Goal: Entertainment & Leisure: Browse casually

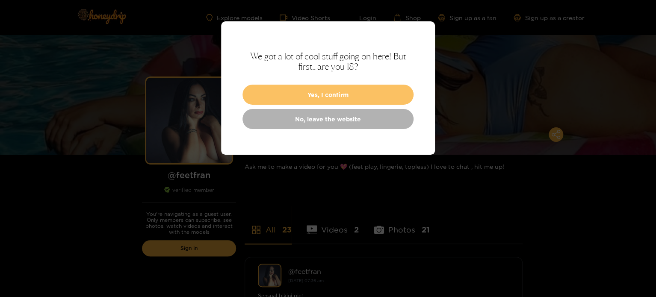
click at [305, 97] on button "Yes, I confirm" at bounding box center [327, 95] width 171 height 20
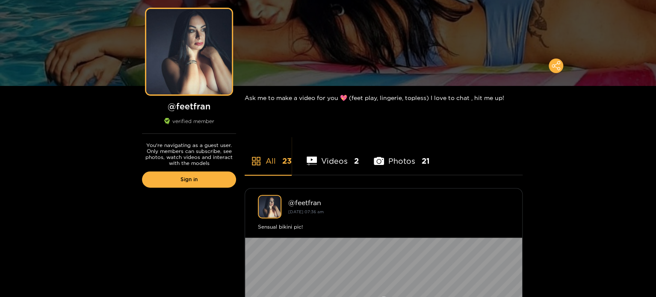
scroll to position [86, 0]
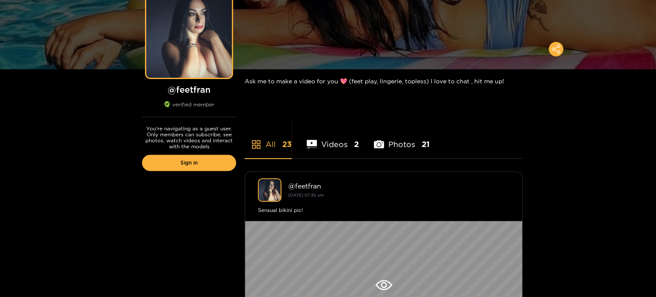
click at [346, 148] on li "Videos 2" at bounding box center [333, 139] width 52 height 38
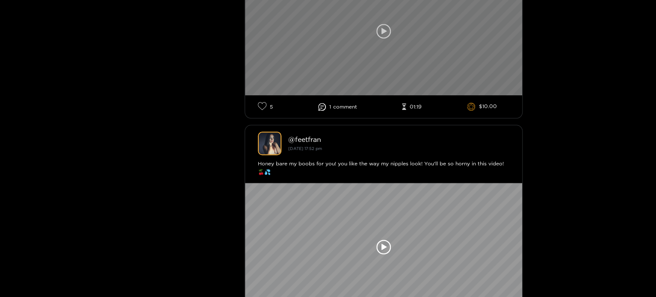
scroll to position [342, 0]
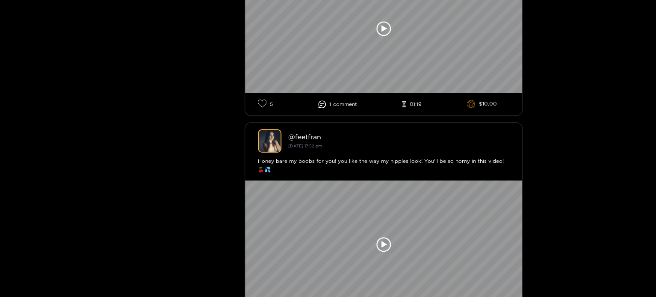
drag, startPoint x: 1, startPoint y: 106, endPoint x: 114, endPoint y: 56, distance: 123.5
click at [114, 56] on div "Preview Preview @ feetfran verified member You're navigating as a guest user. O…" at bounding box center [328, 22] width 656 height 658
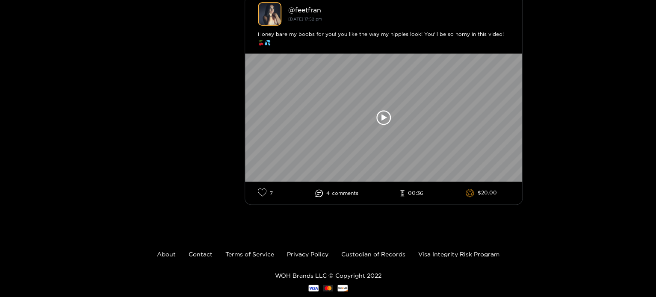
scroll to position [470, 0]
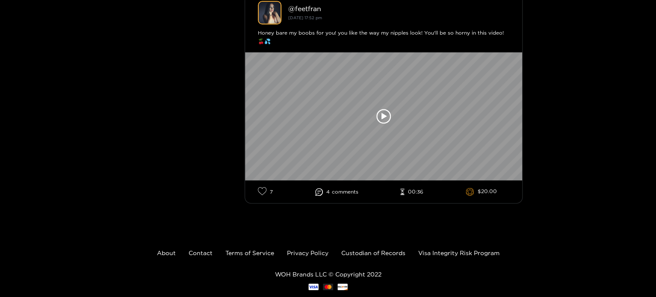
click at [318, 188] on icon at bounding box center [319, 192] width 8 height 8
click at [341, 192] on span "comment s" at bounding box center [345, 192] width 27 height 6
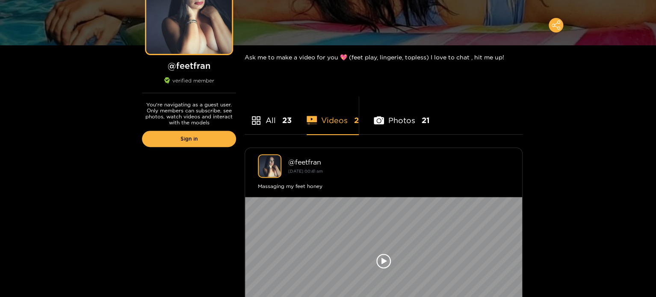
scroll to position [86, 0]
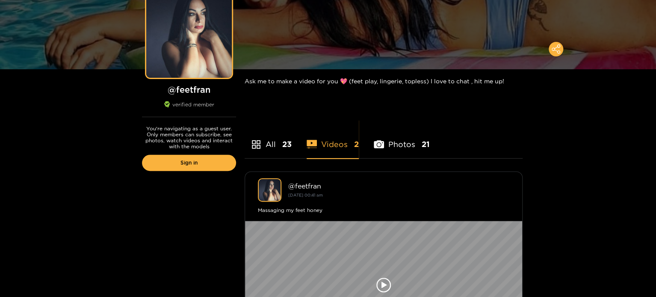
click at [280, 146] on li "All 23" at bounding box center [268, 139] width 47 height 38
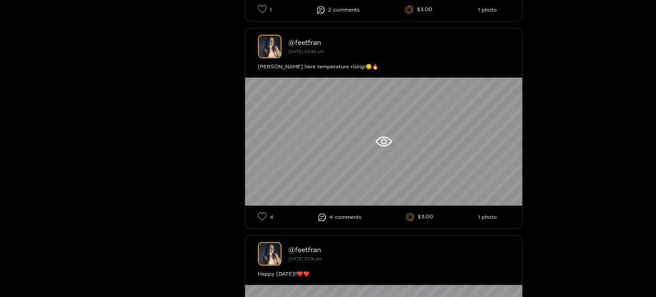
scroll to position [0, 0]
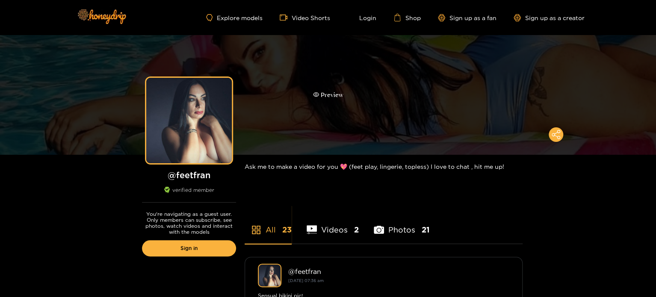
drag, startPoint x: 99, startPoint y: 223, endPoint x: 124, endPoint y: 27, distance: 197.5
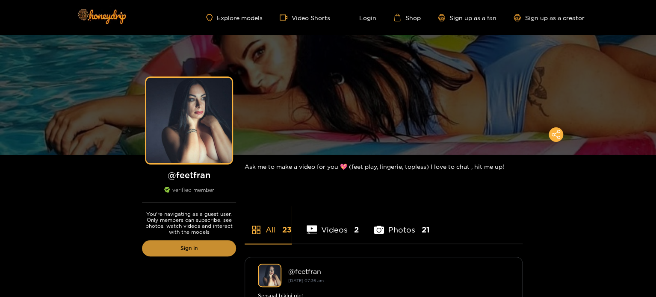
click at [161, 250] on link "Sign in" at bounding box center [189, 248] width 94 height 16
